Goal: Answer question/provide support

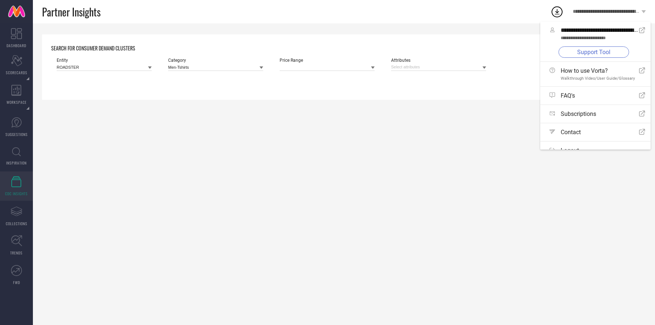
click at [597, 49] on link "Support Tool" at bounding box center [594, 51] width 71 height 11
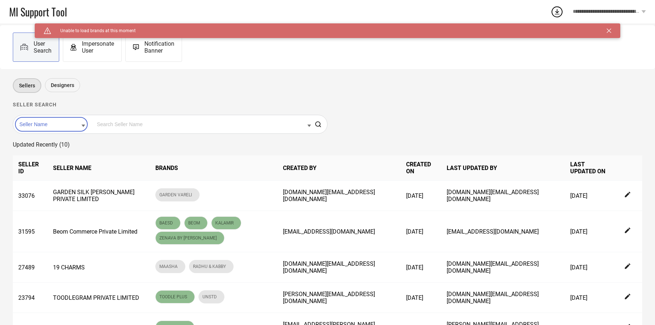
click at [48, 129] on input at bounding box center [52, 125] width 68 height 10
click at [46, 144] on div "Seller Id" at bounding box center [52, 147] width 68 height 12
click at [95, 122] on input at bounding box center [203, 125] width 216 height 10
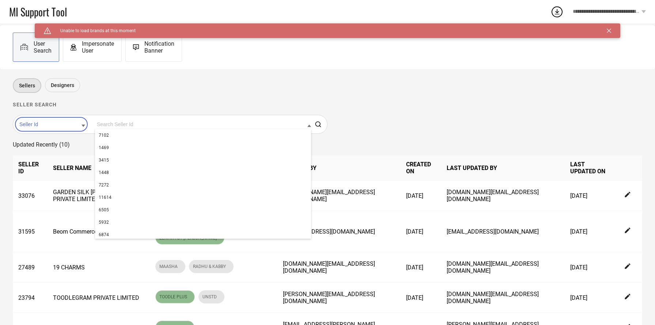
paste input "37142"
type input "37142"
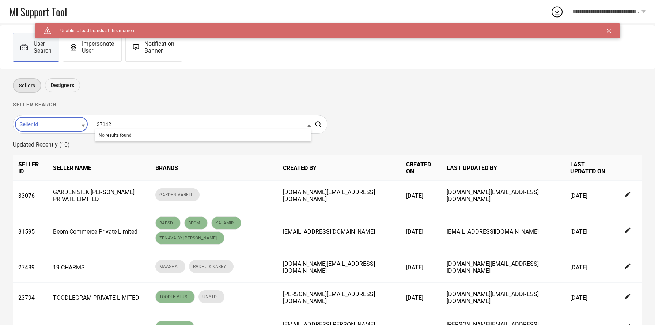
click at [114, 123] on input "37142" at bounding box center [203, 125] width 216 height 10
paste input "37142"
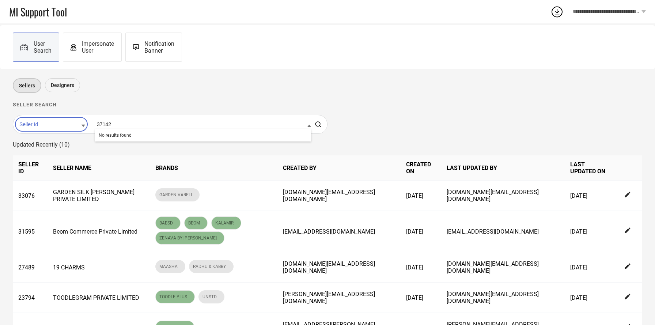
type input "37142"
click at [320, 127] on icon at bounding box center [318, 124] width 7 height 7
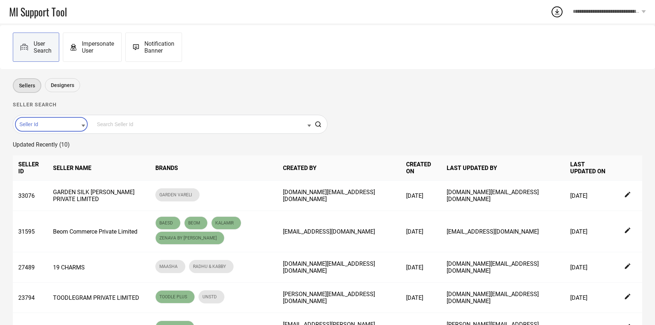
click at [122, 121] on input at bounding box center [203, 125] width 216 height 10
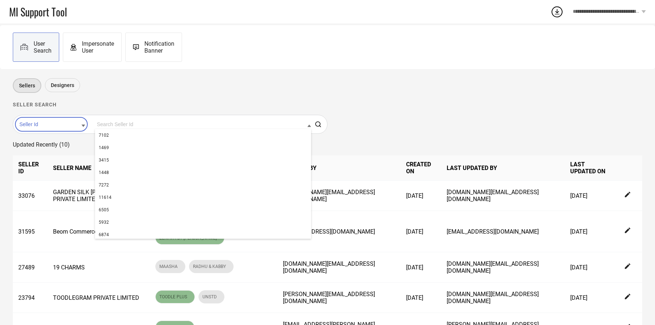
paste input "37142"
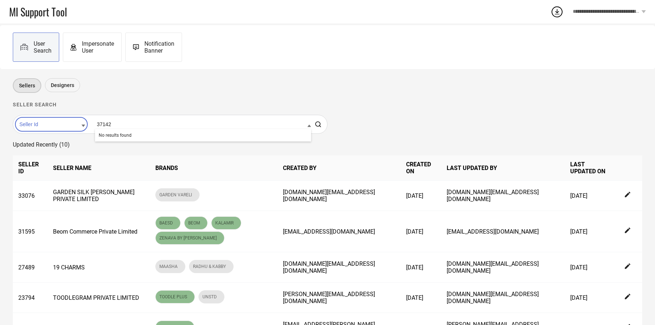
type input "37142"
click at [321, 128] on icon at bounding box center [318, 124] width 7 height 7
click at [605, 16] on div "**********" at bounding box center [609, 11] width 91 height 23
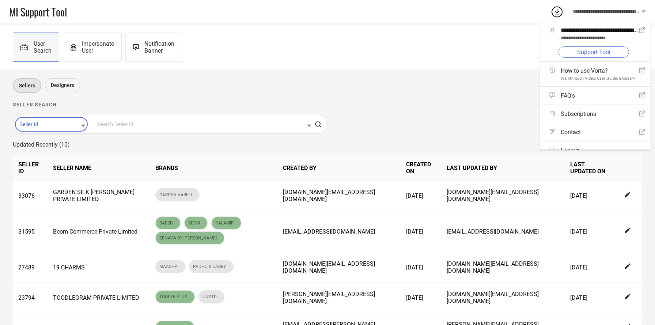
click at [436, 86] on div "Sellers Designers" at bounding box center [327, 86] width 628 height 16
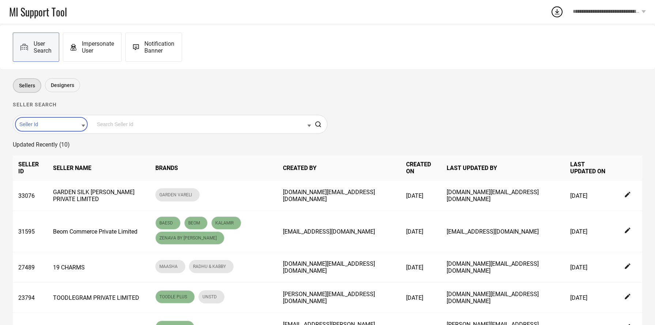
click at [147, 123] on input at bounding box center [203, 125] width 216 height 10
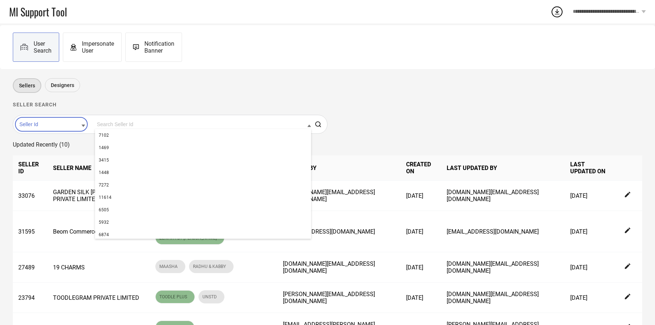
paste input "31595"
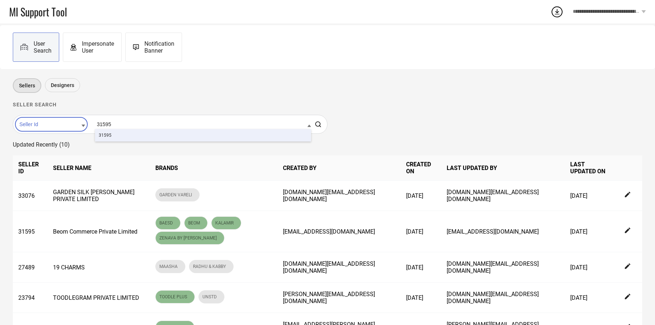
type input "31595"
click at [118, 135] on div "31595" at bounding box center [203, 135] width 216 height 12
